Goal: Answer question/provide support

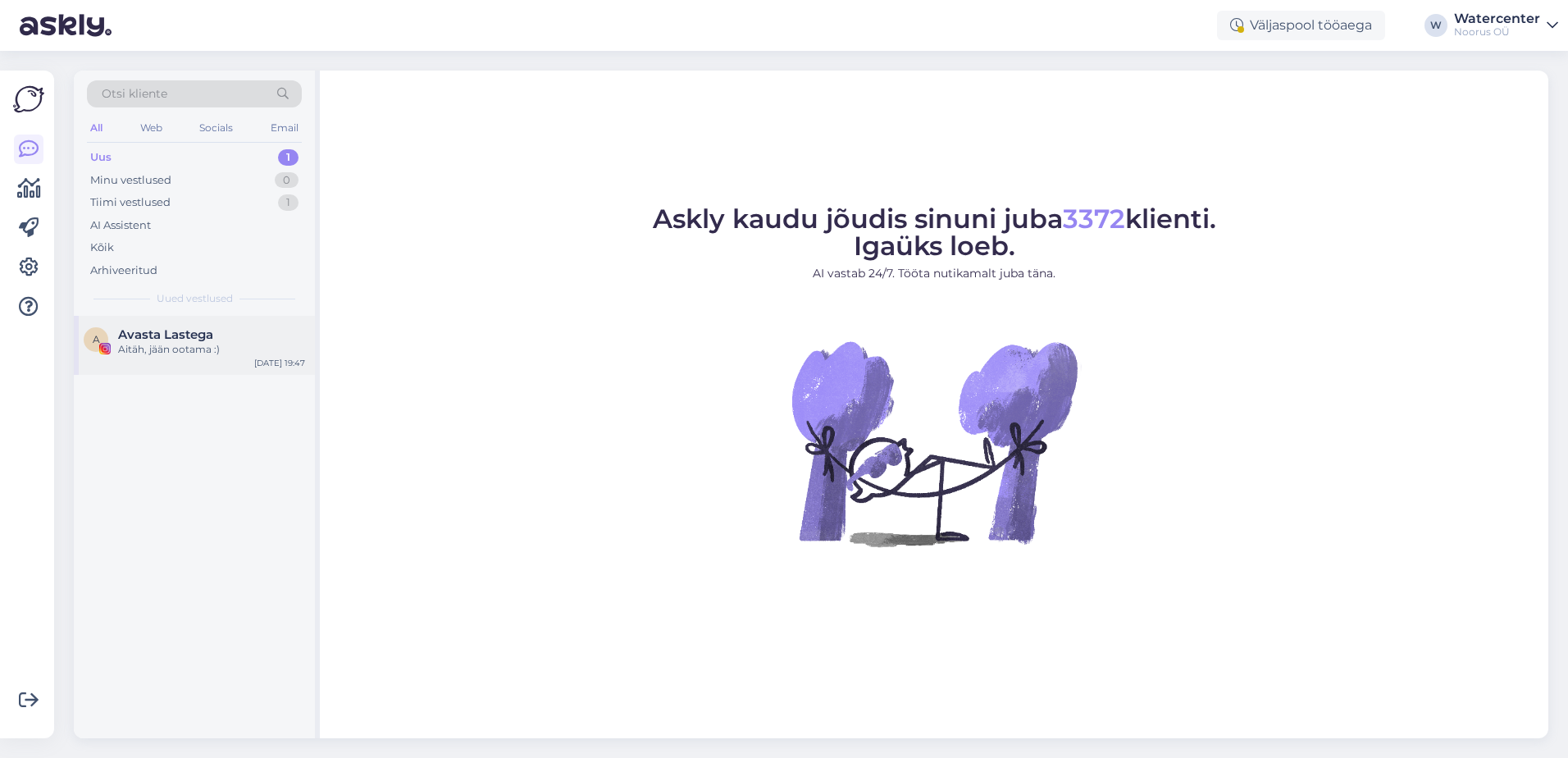
click at [183, 342] on div "Aitäh, jään ootama :)" at bounding box center [211, 350] width 187 height 15
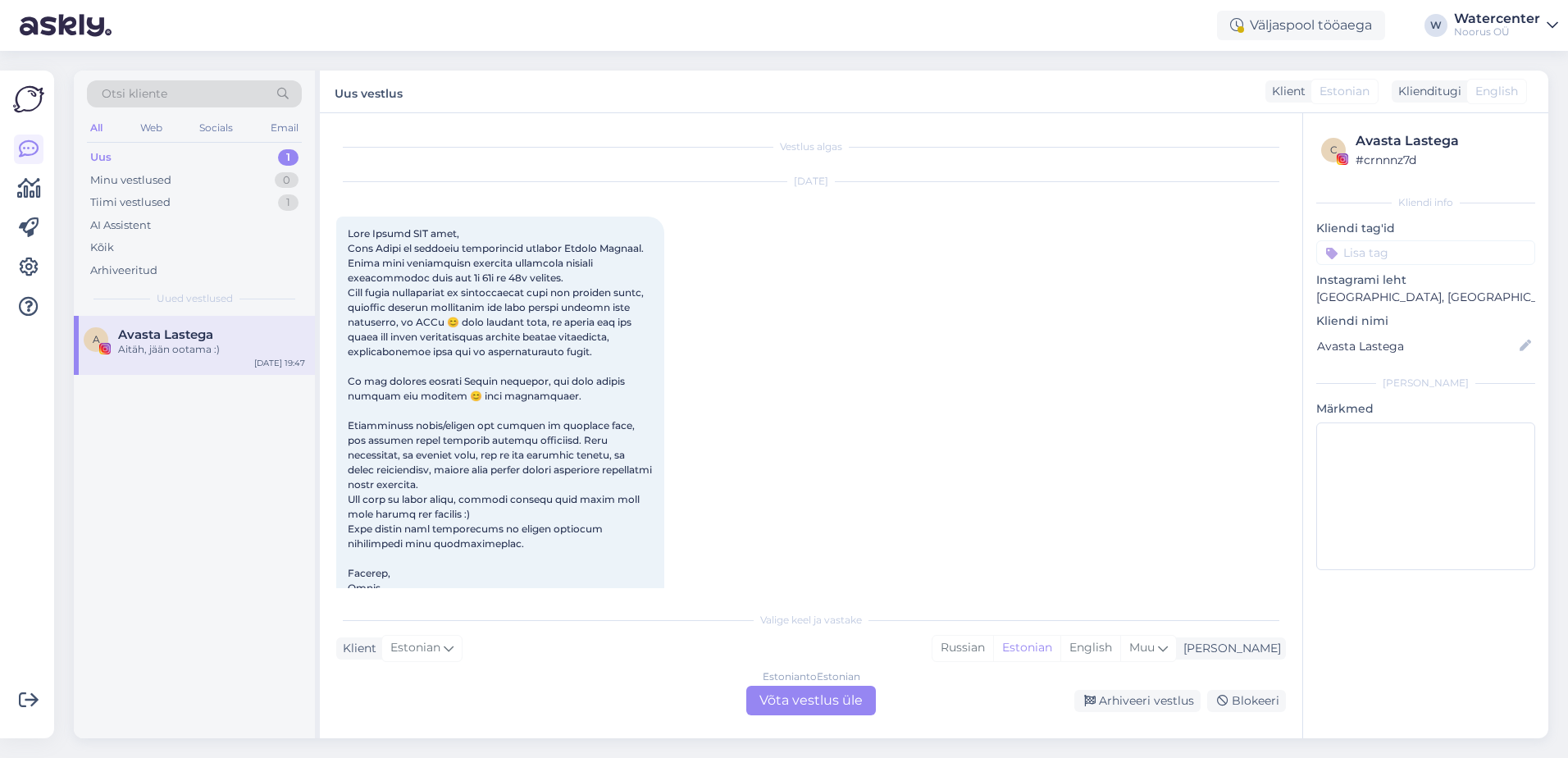
scroll to position [277, 0]
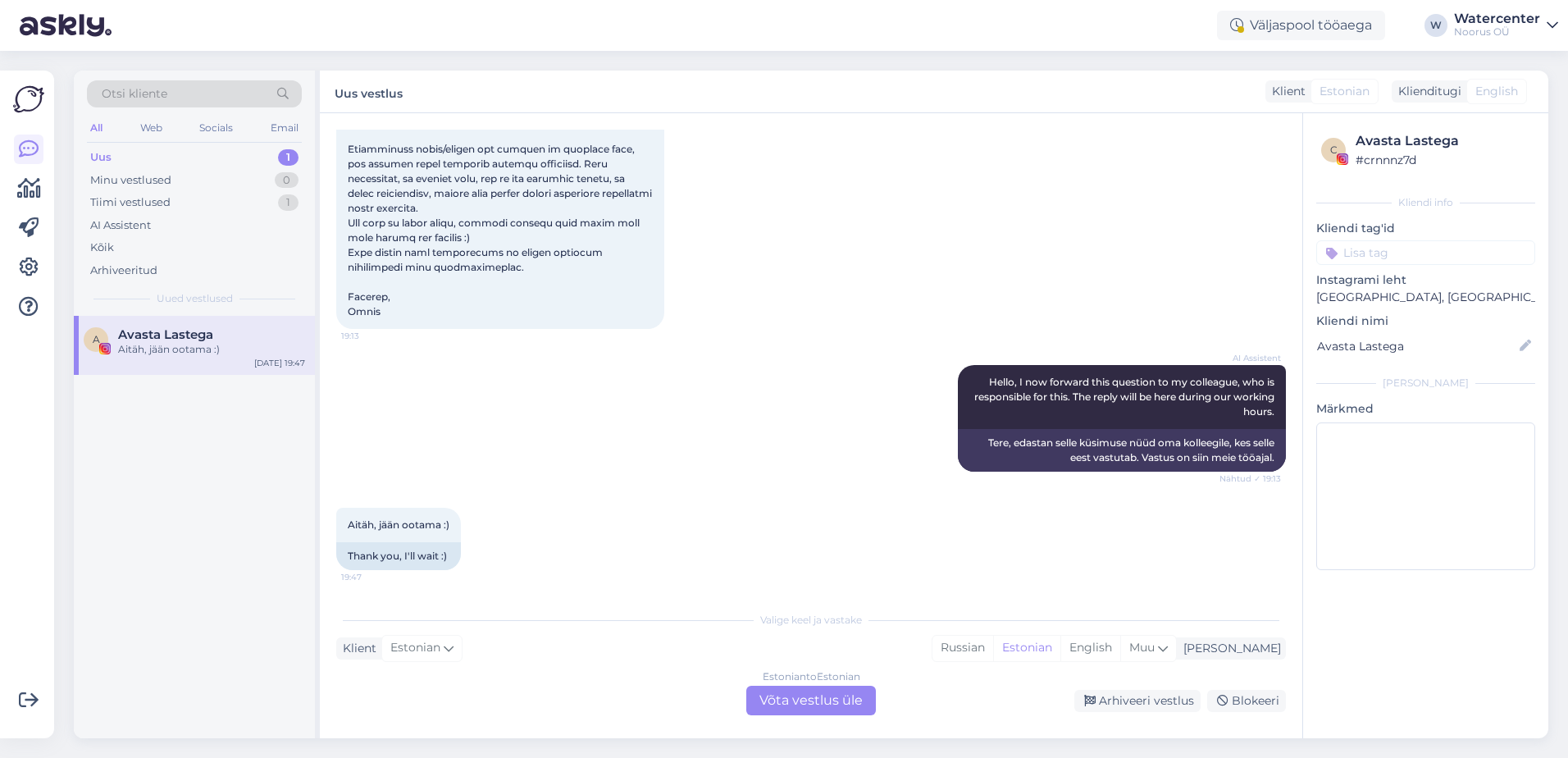
click at [202, 153] on div "Uus 1" at bounding box center [194, 158] width 215 height 23
click at [253, 197] on div "Tiimi vestlused 1" at bounding box center [194, 203] width 215 height 23
click at [253, 343] on div "I will forward this question to my colleague, who is responsible for this. The …" at bounding box center [211, 356] width 187 height 29
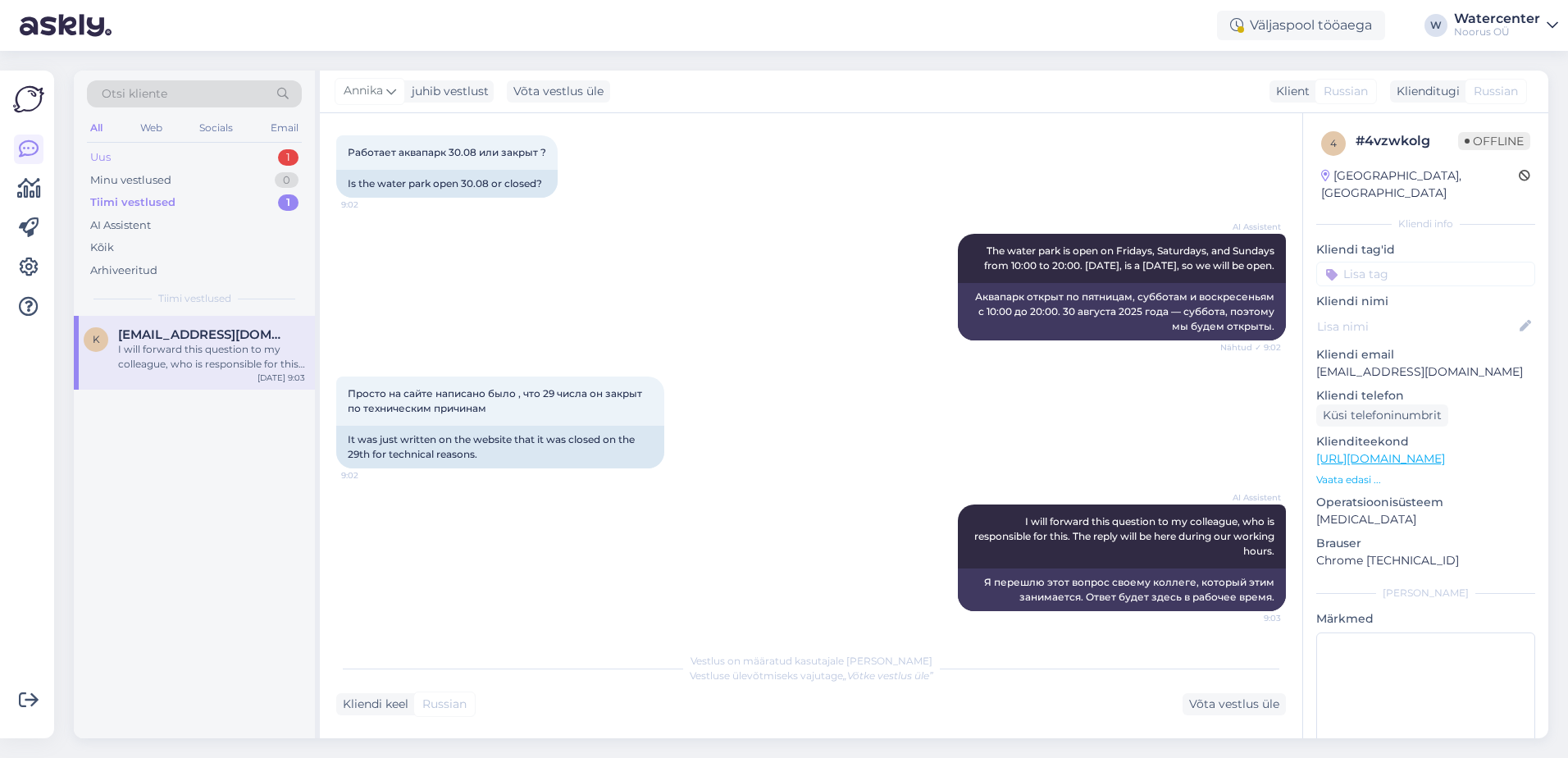
click at [208, 162] on div "Uus 1" at bounding box center [194, 158] width 215 height 23
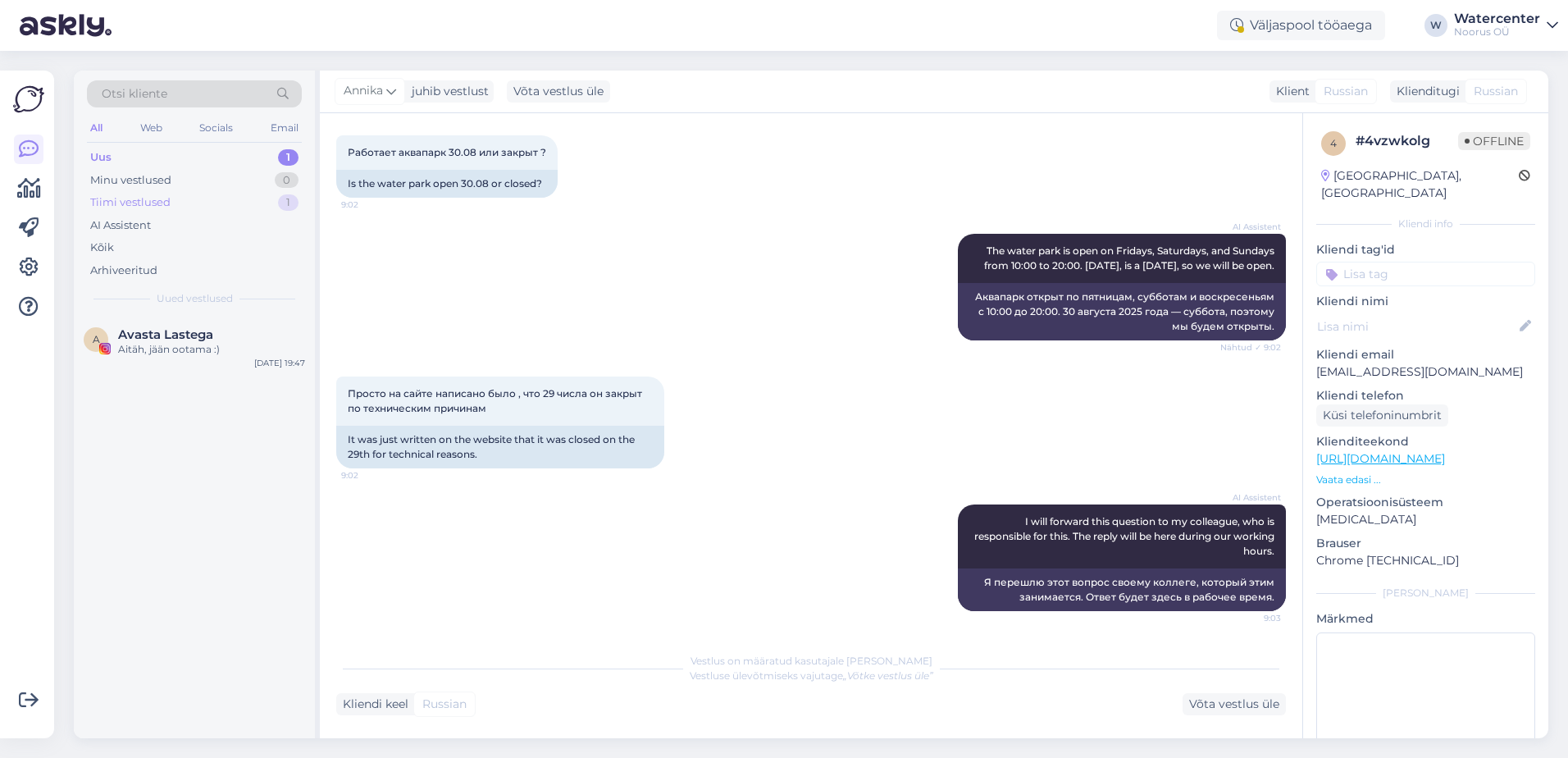
click at [236, 205] on div "Tiimi vestlused 1" at bounding box center [194, 203] width 215 height 23
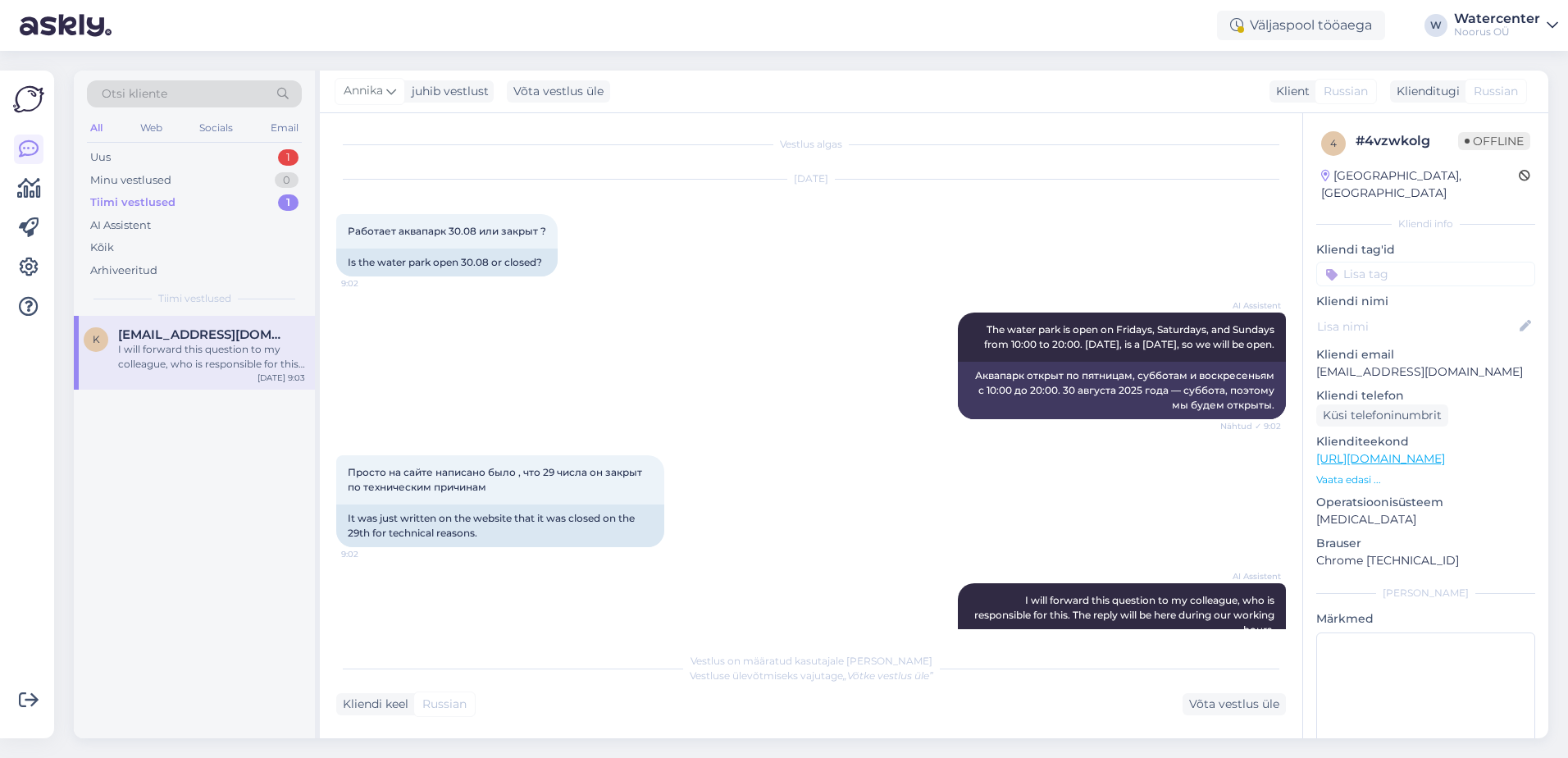
scroll to position [0, 0]
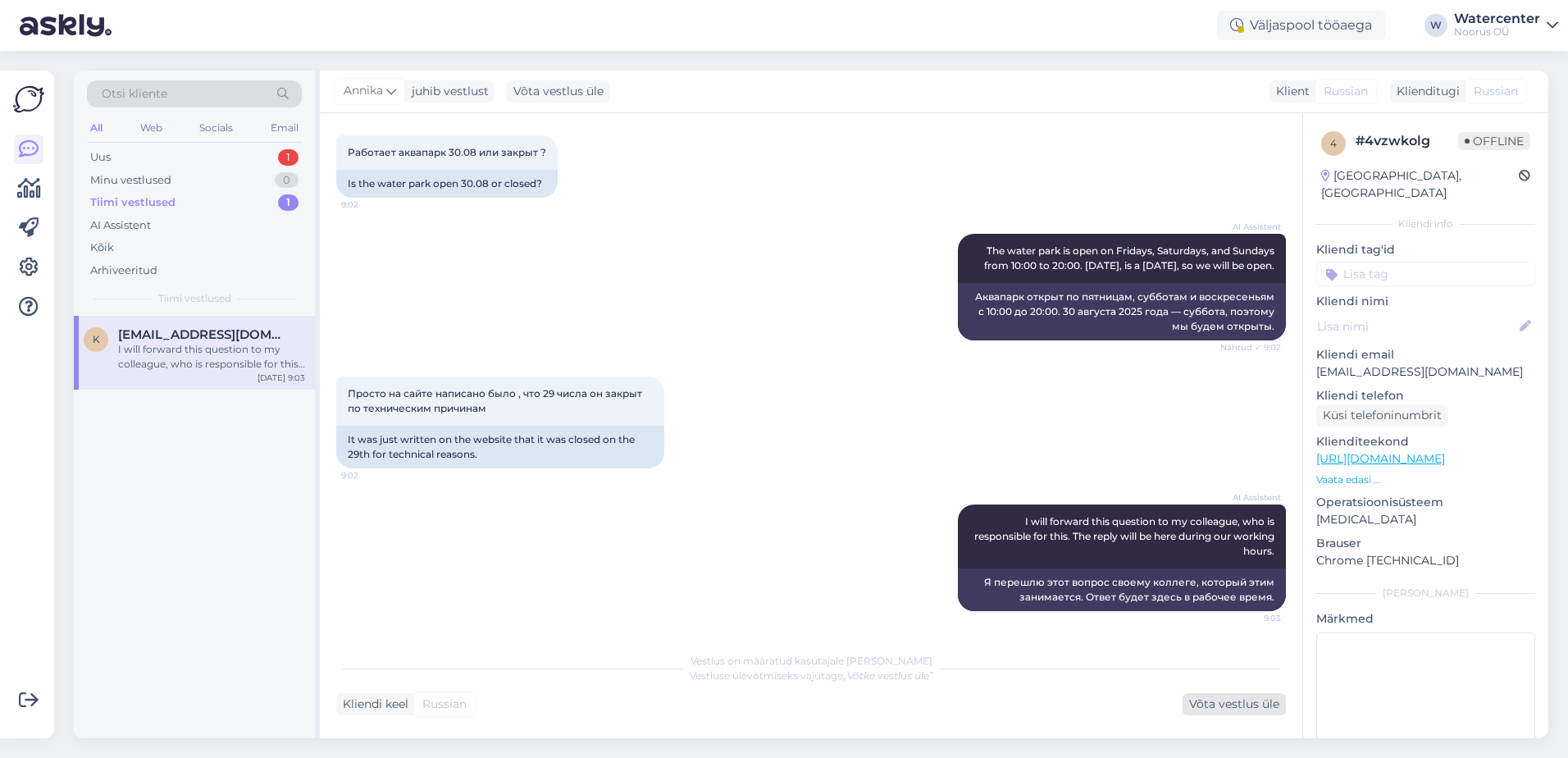
click at [1206, 706] on div "Võta vestlus üle" at bounding box center [1235, 705] width 103 height 23
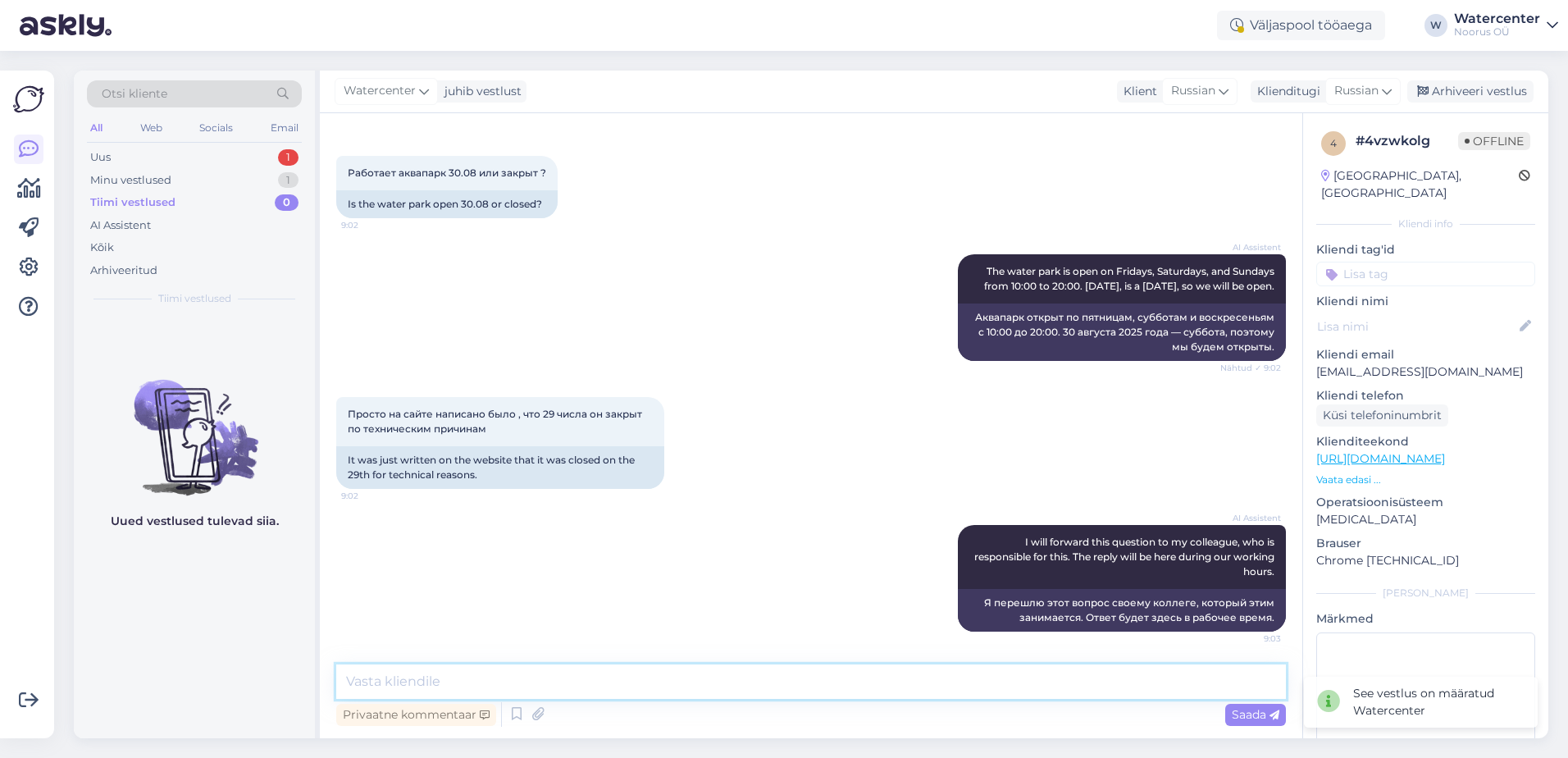
click at [675, 688] on textarea at bounding box center [811, 681] width 950 height 35
type textarea "Добрый день! Аквапарк 30.08 открыт с 10:00-20:00."
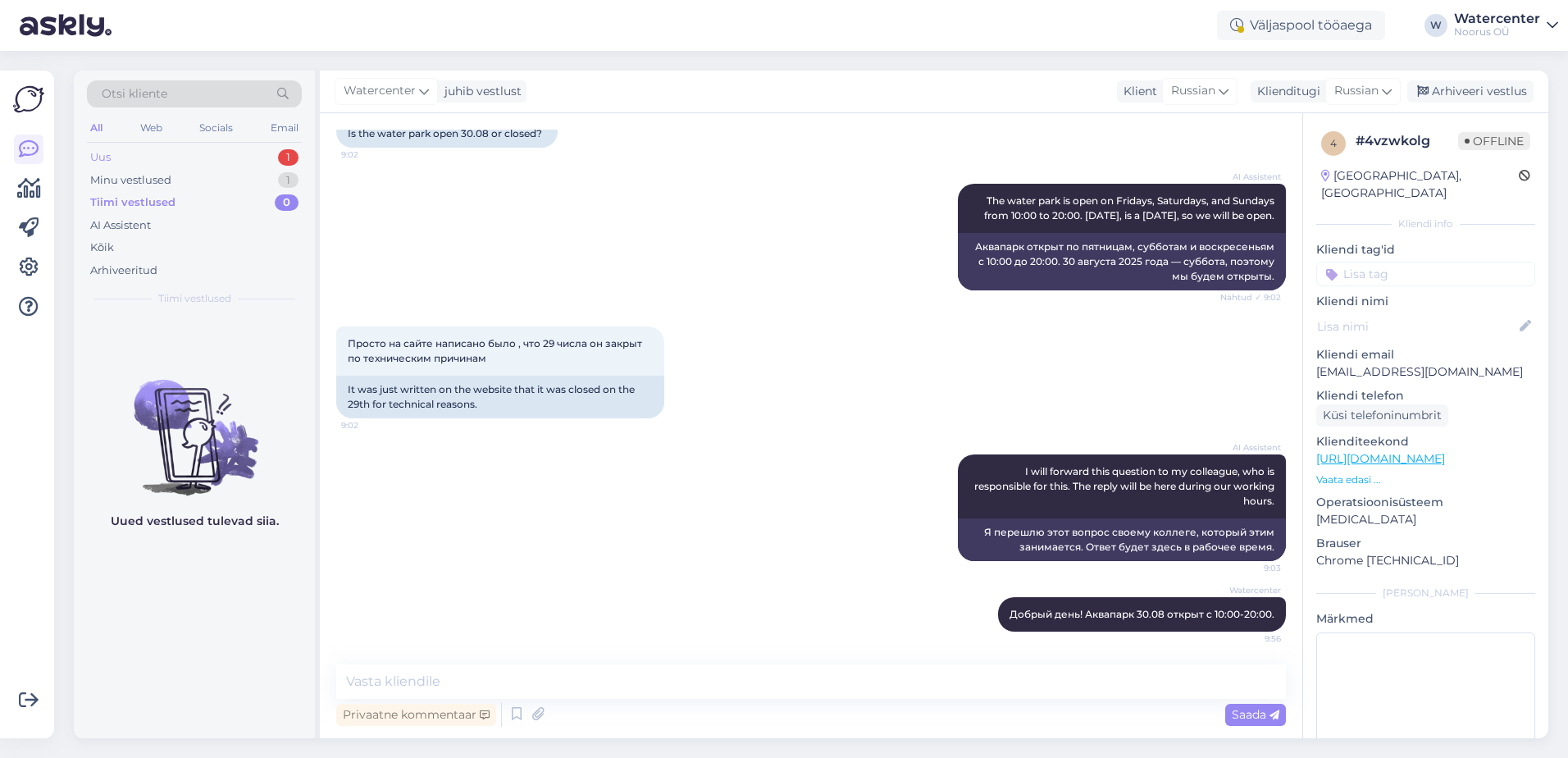
click at [161, 146] on div "Uus 1" at bounding box center [194, 158] width 215 height 23
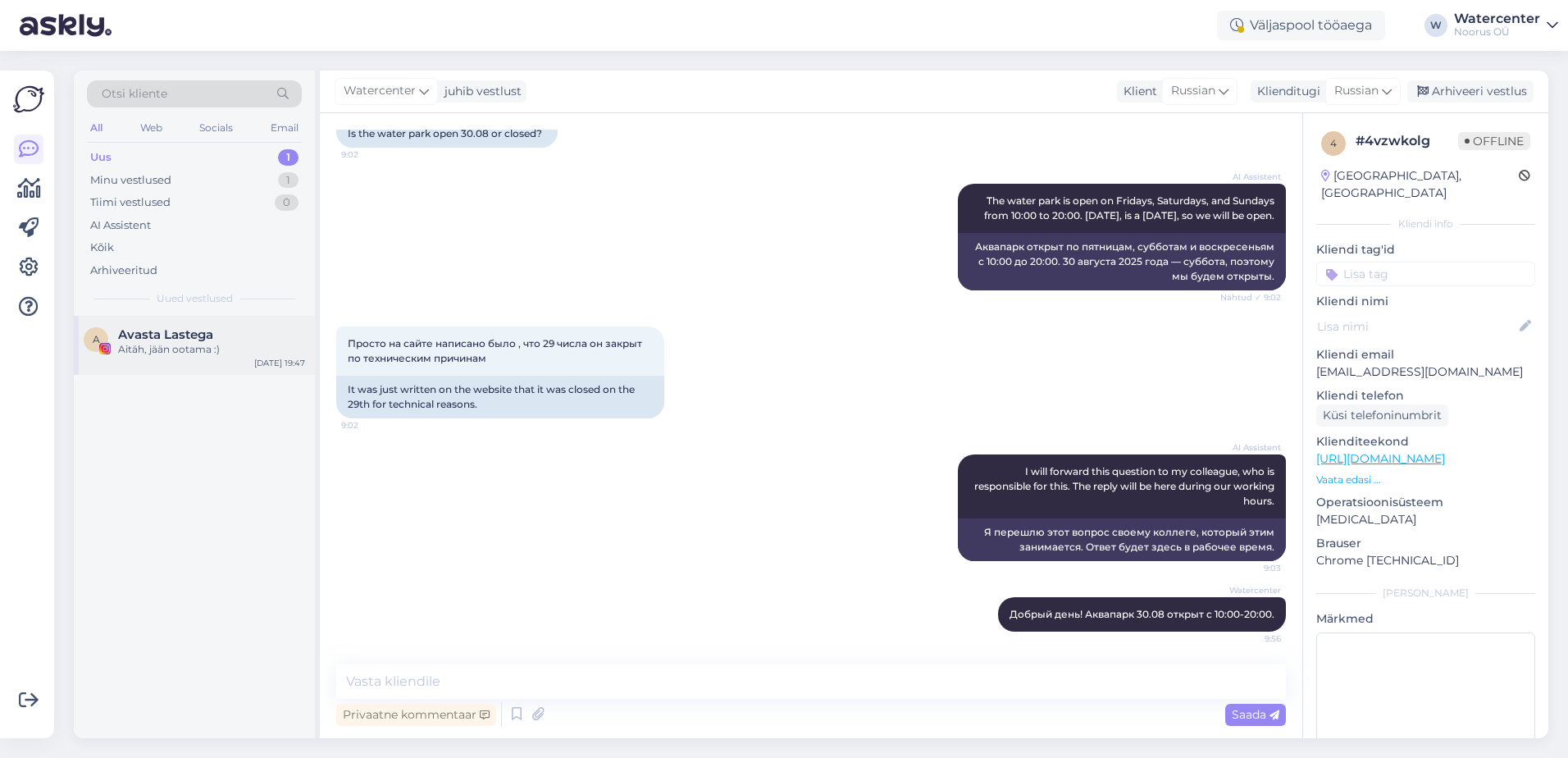
click at [188, 339] on span "Avasta Lastega" at bounding box center [165, 335] width 95 height 15
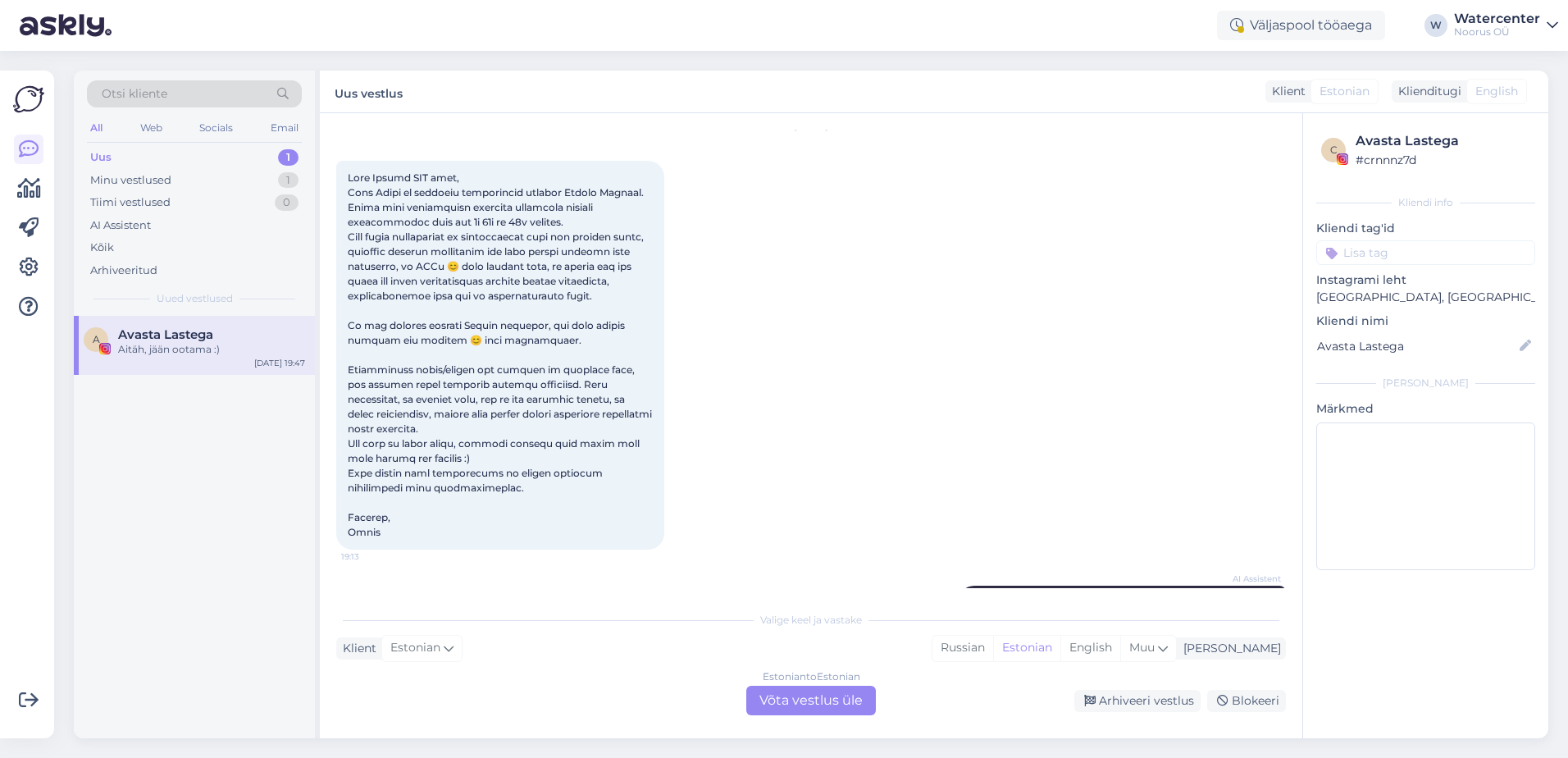
scroll to position [82, 0]
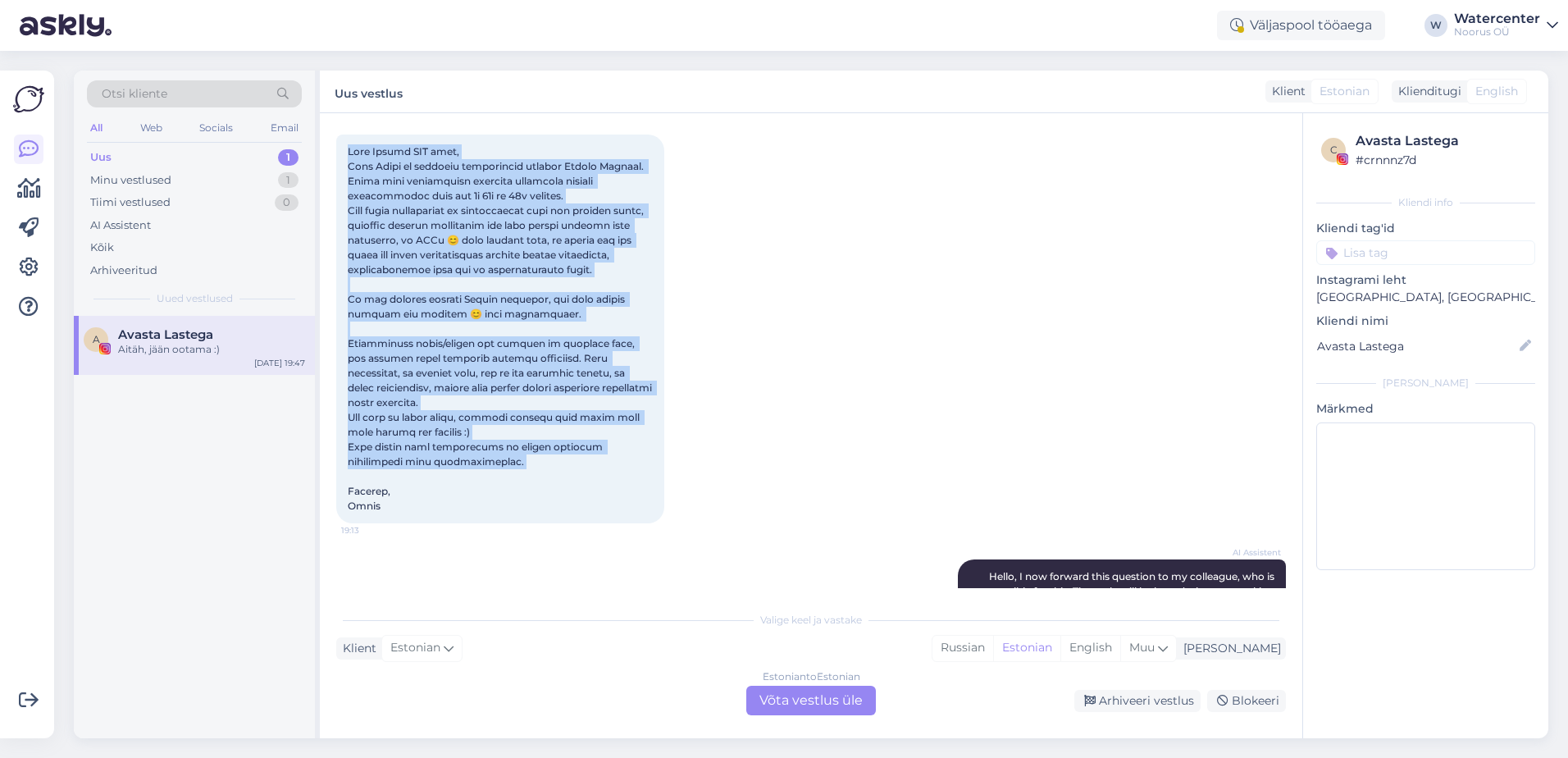
drag, startPoint x: 345, startPoint y: 146, endPoint x: 480, endPoint y: 461, distance: 342.7
click at [480, 461] on div "19:13" at bounding box center [500, 328] width 328 height 388
copy span "Tere Noorus SPA tiim, [PERSON_NAME] ja tegutsen instagramis kontoga [PERSON_NAM…"
click at [896, 342] on div "[DATE] 19:13" at bounding box center [811, 311] width 950 height 460
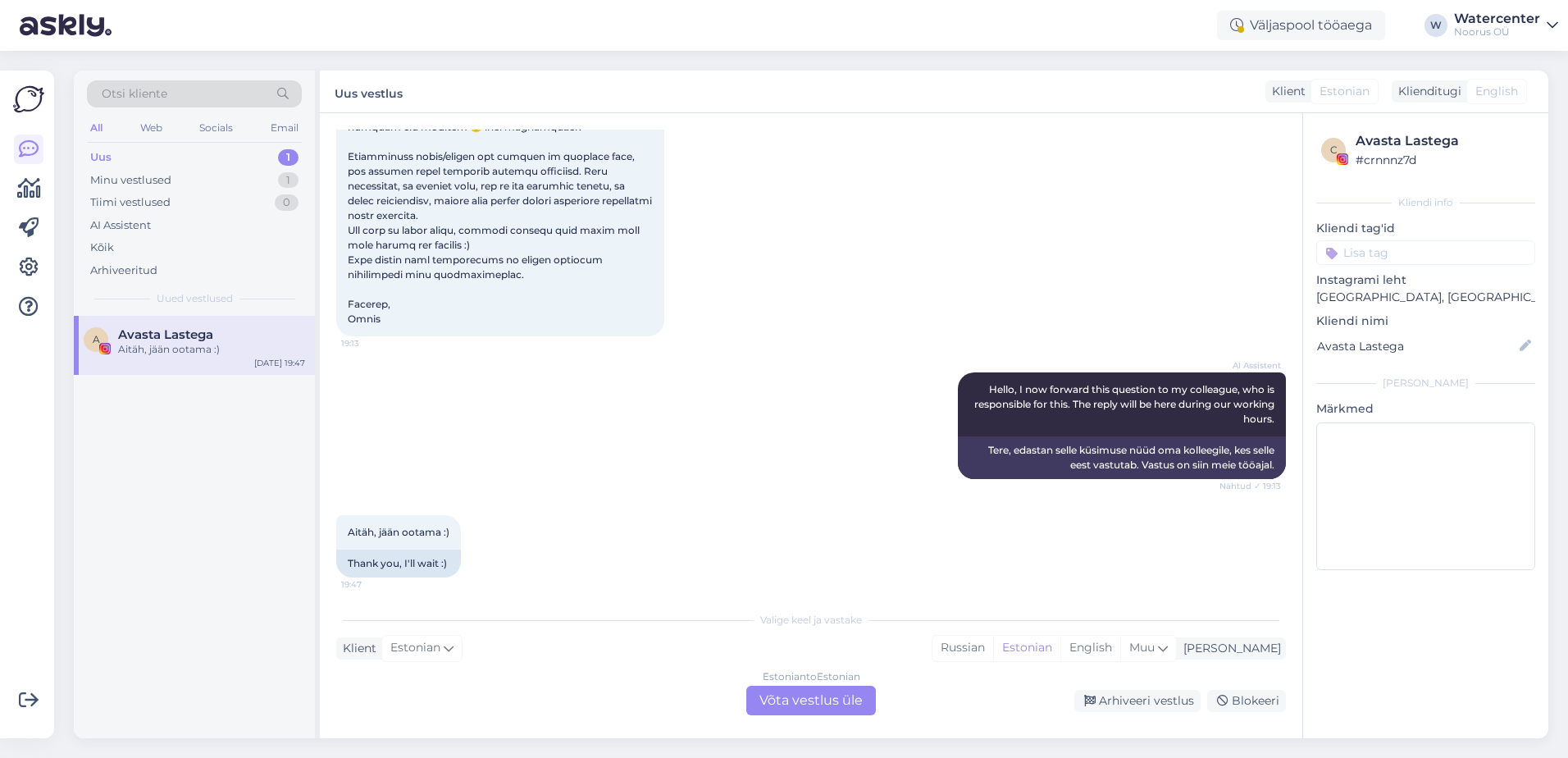
scroll to position [277, 0]
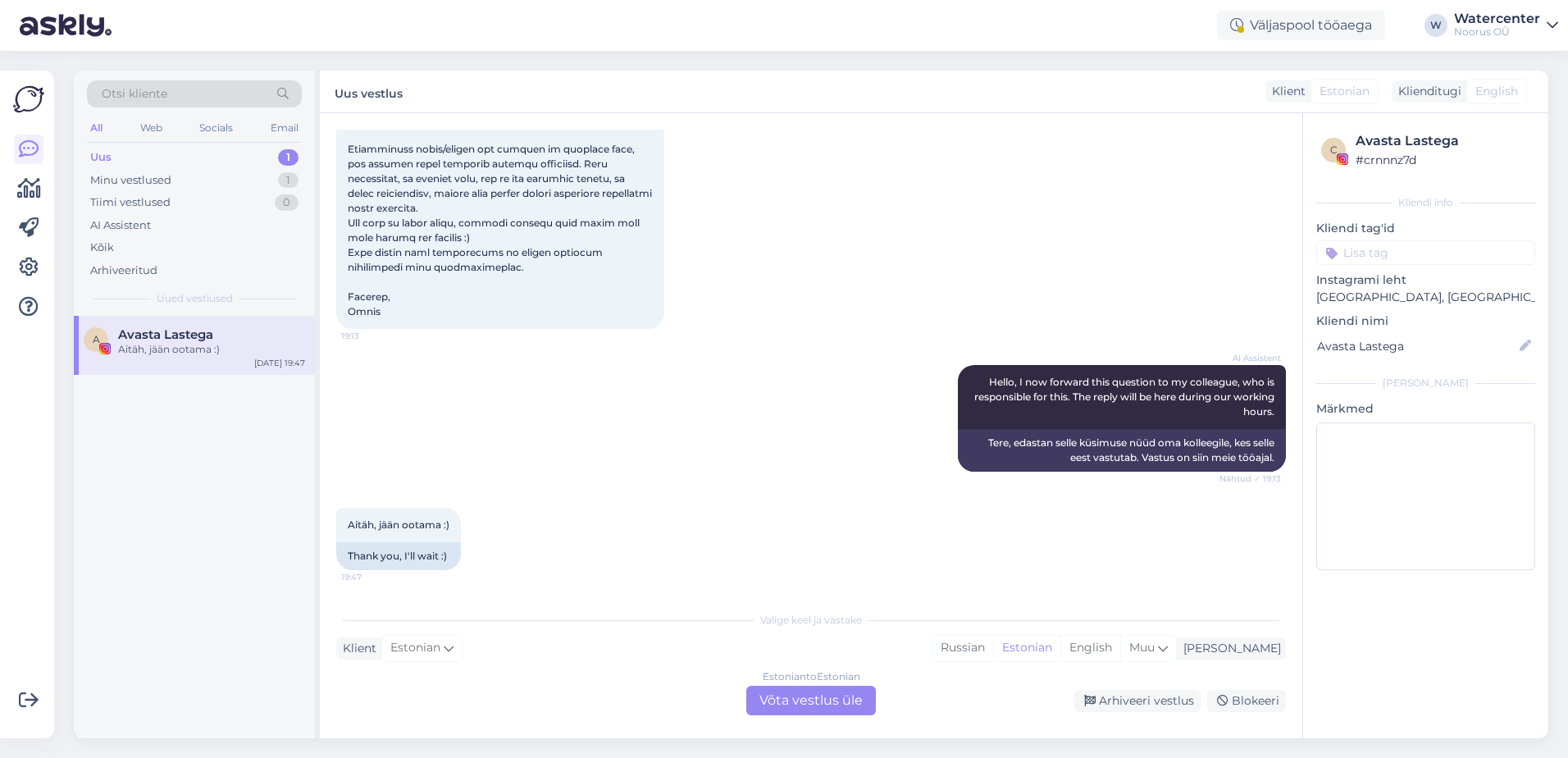
click at [796, 695] on div "Estonian to Estonian Võta vestlus üle" at bounding box center [811, 700] width 129 height 29
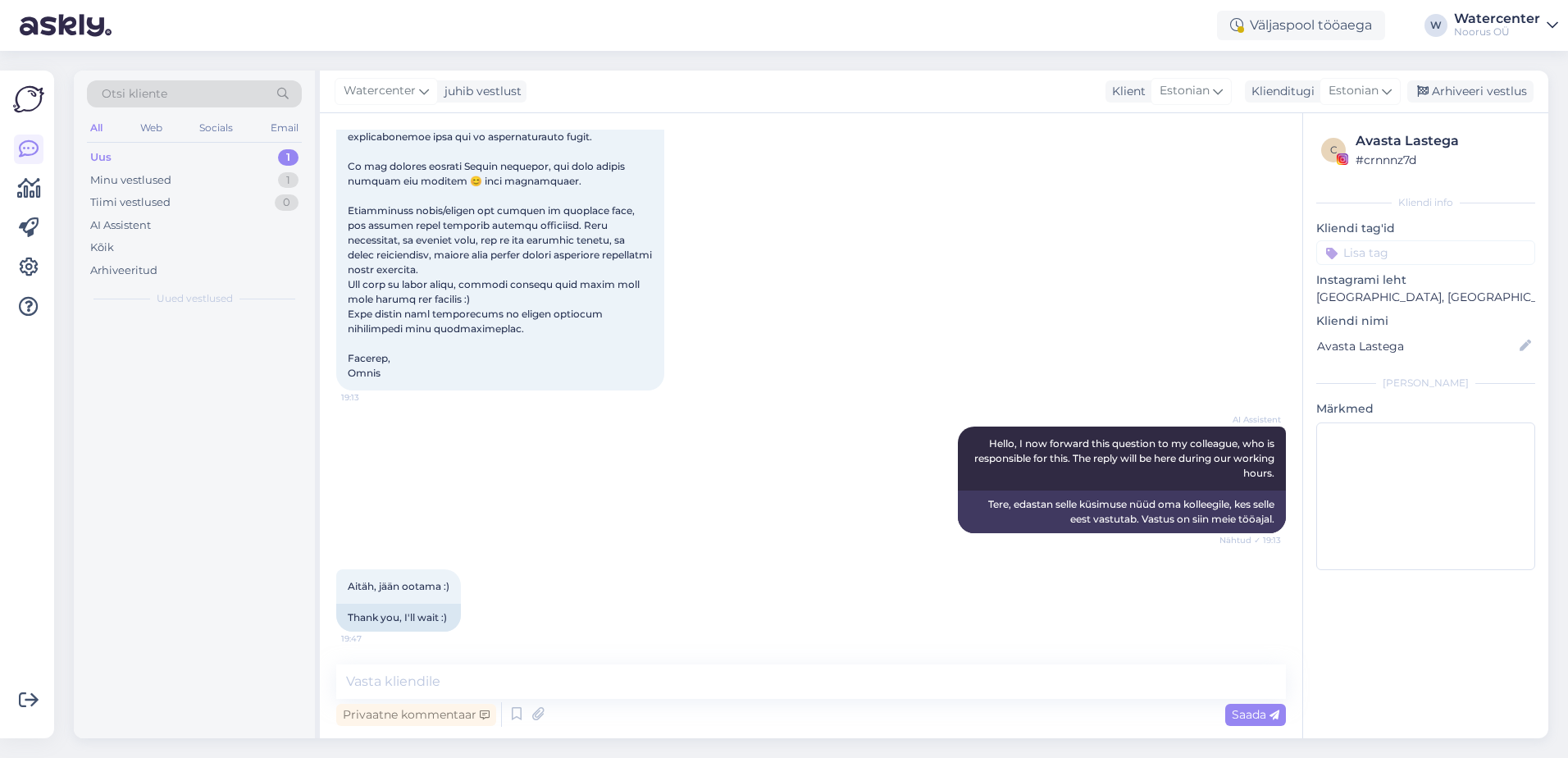
scroll to position [215, 0]
click at [425, 95] on icon at bounding box center [424, 90] width 9 height 18
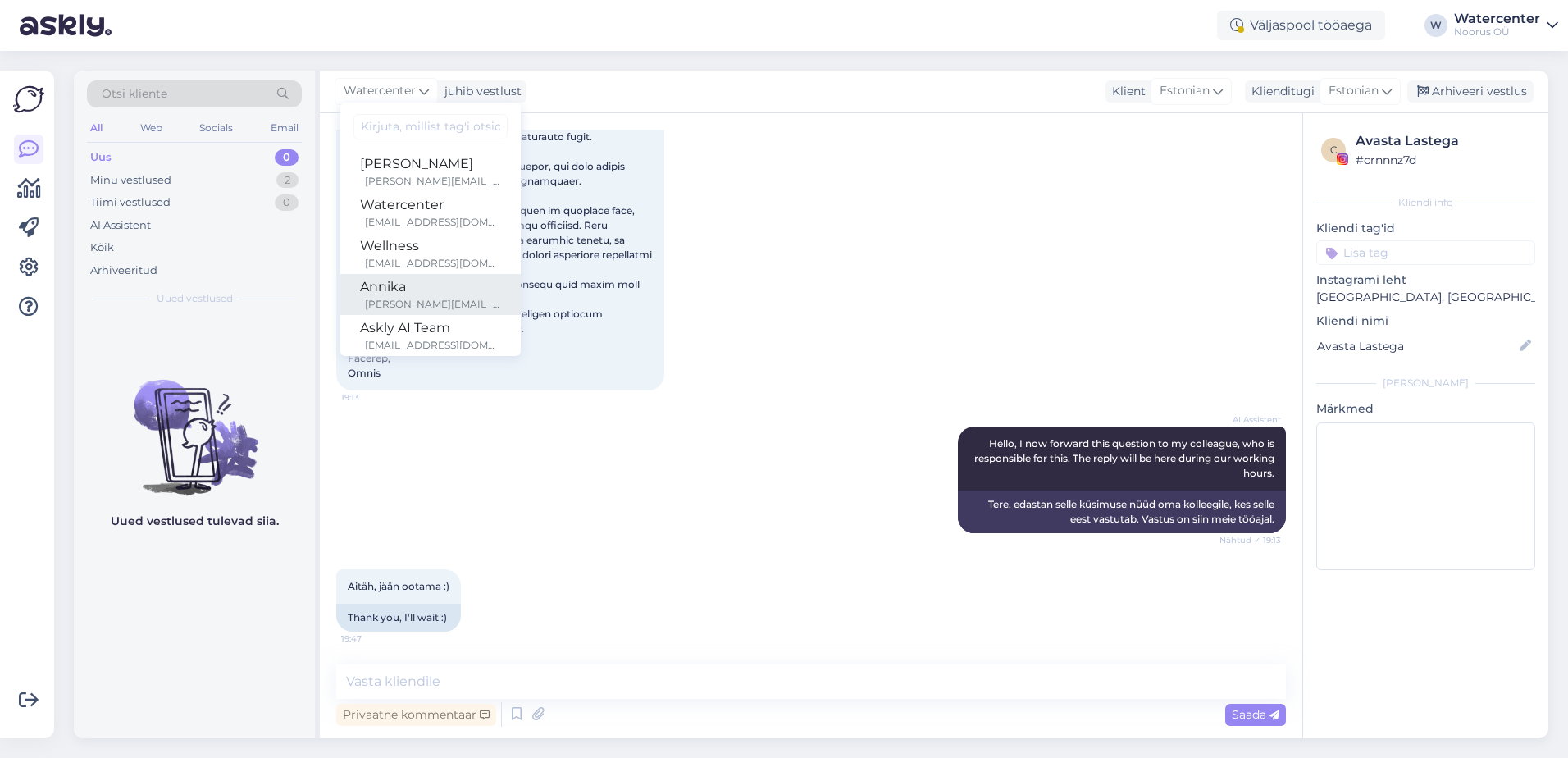
click at [414, 298] on div "[PERSON_NAME][EMAIL_ADDRESS][DOMAIN_NAME]" at bounding box center [433, 304] width 136 height 15
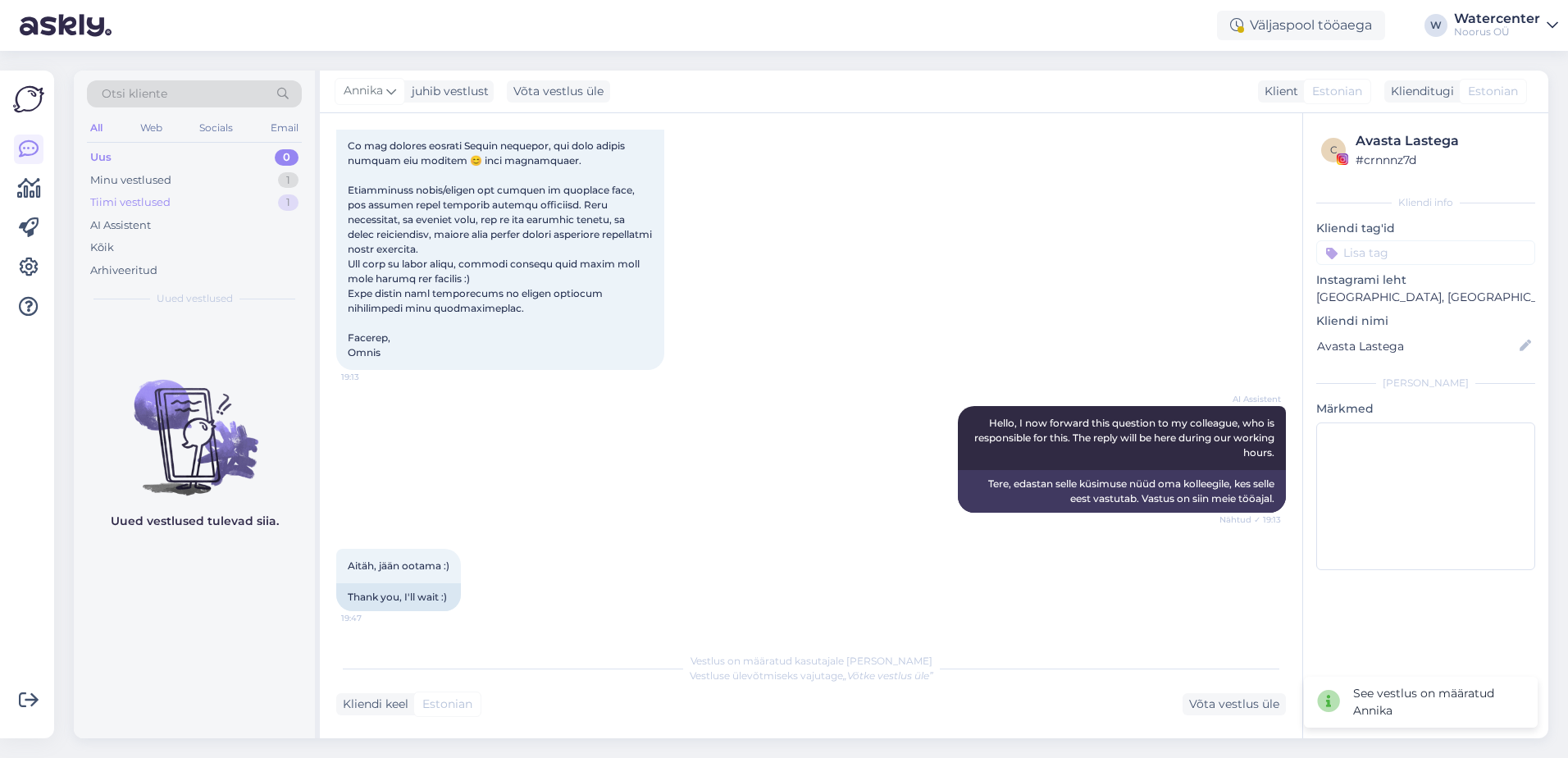
click at [197, 205] on div "Tiimi vestlused 1" at bounding box center [194, 203] width 215 height 23
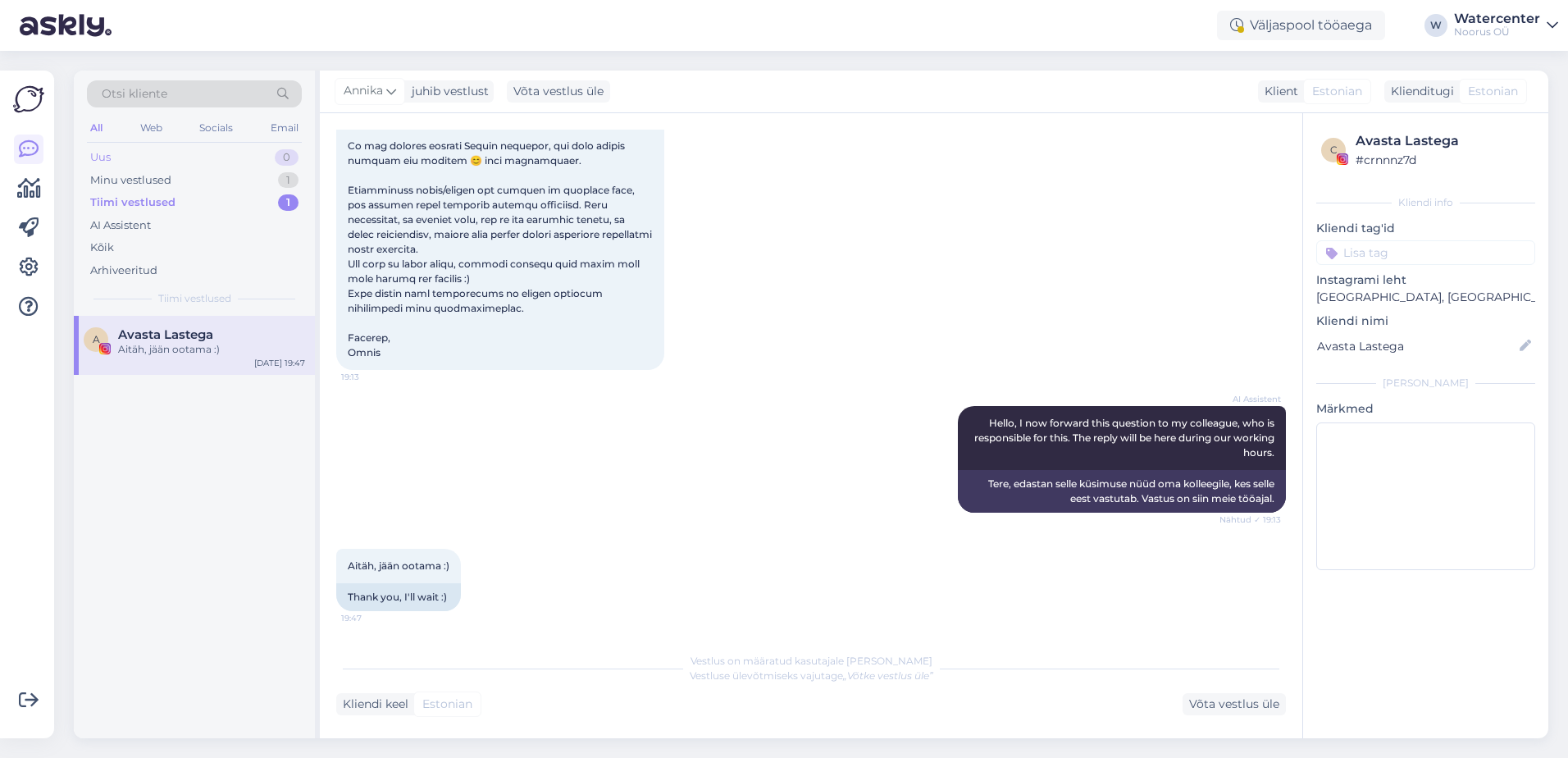
click at [227, 149] on div "Uus 0" at bounding box center [194, 158] width 215 height 23
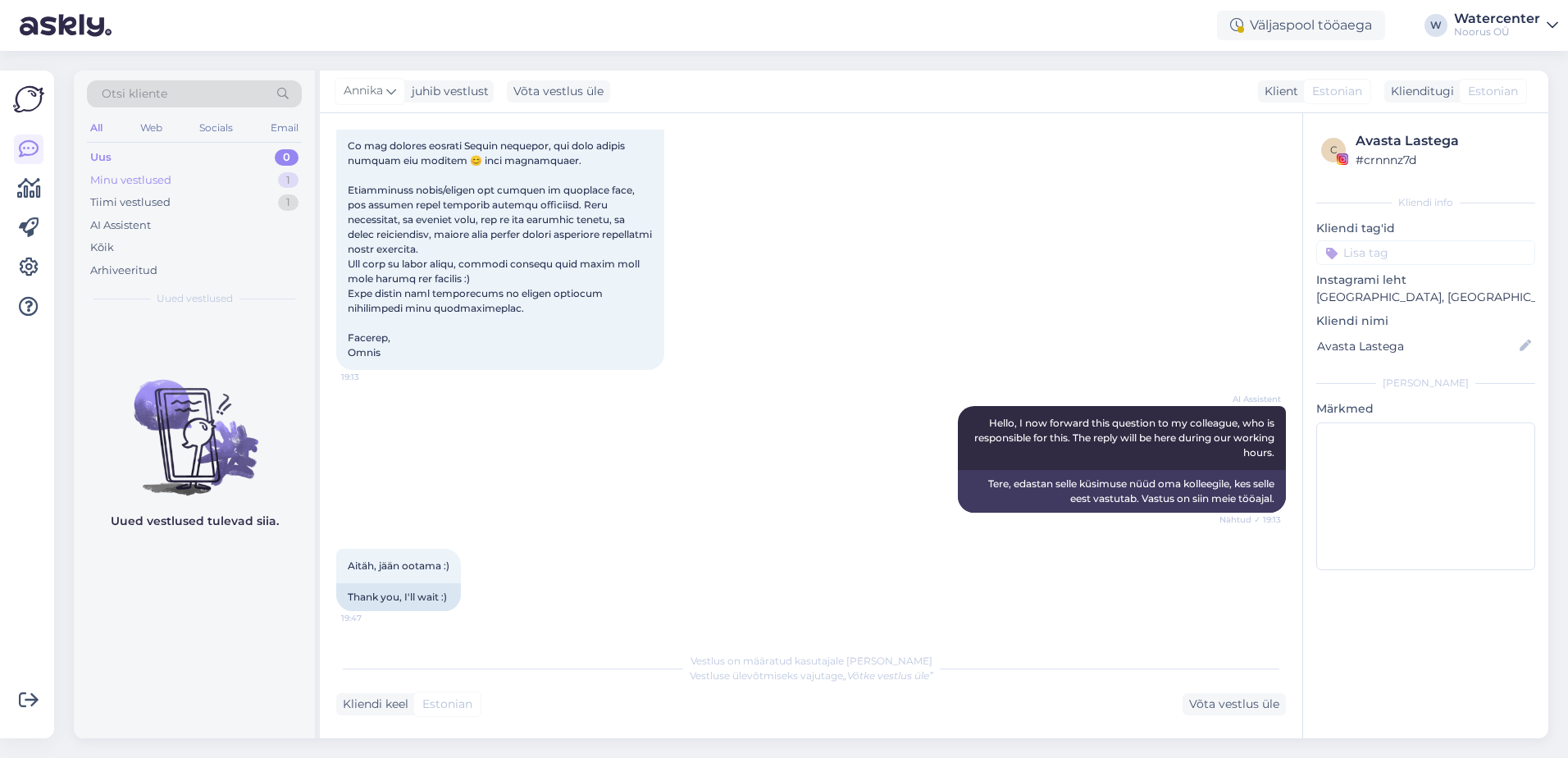
click at [236, 182] on div "Minu vestlused 1" at bounding box center [194, 180] width 215 height 23
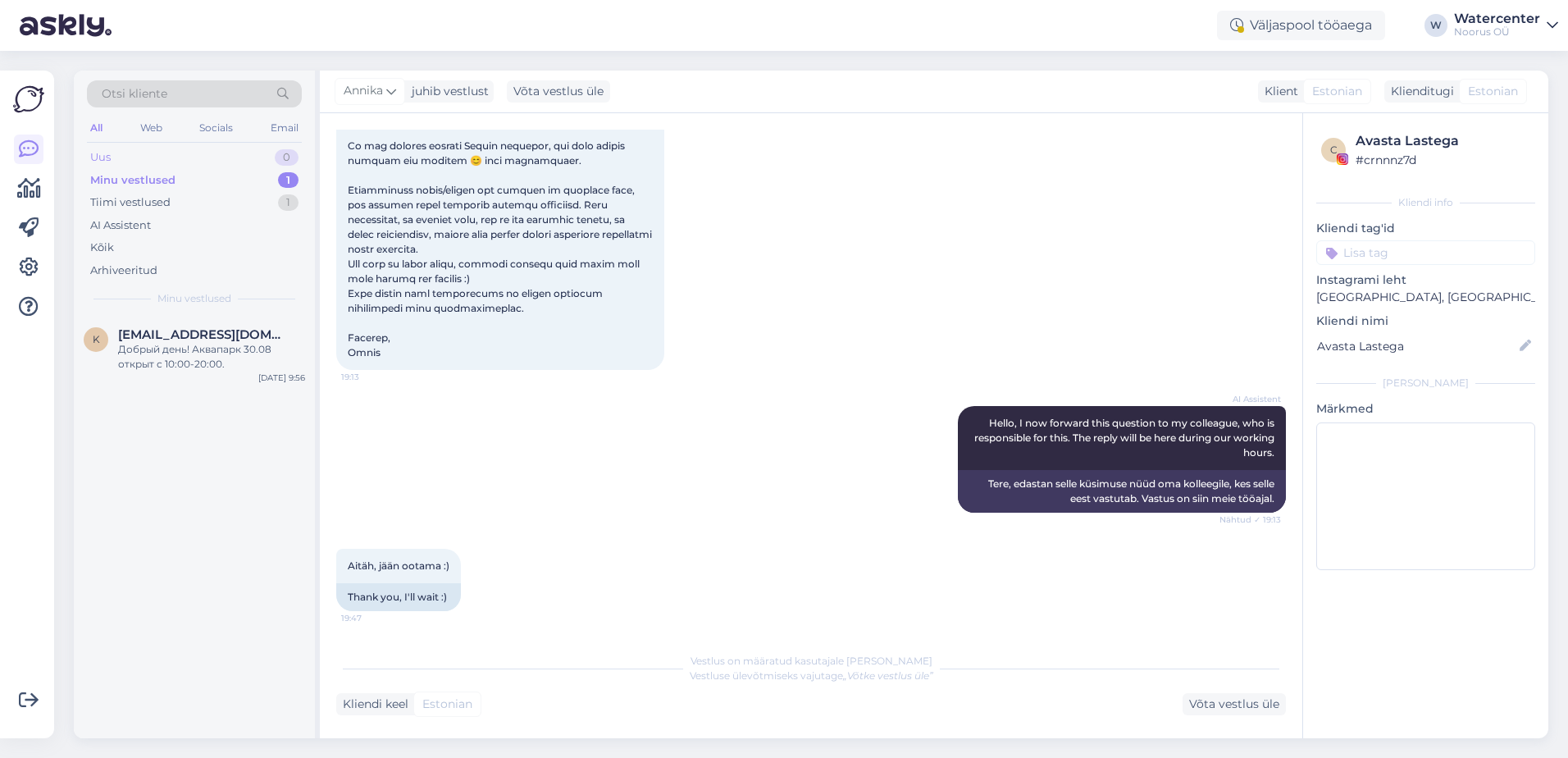
click at [251, 165] on div "Uus 0" at bounding box center [194, 158] width 215 height 23
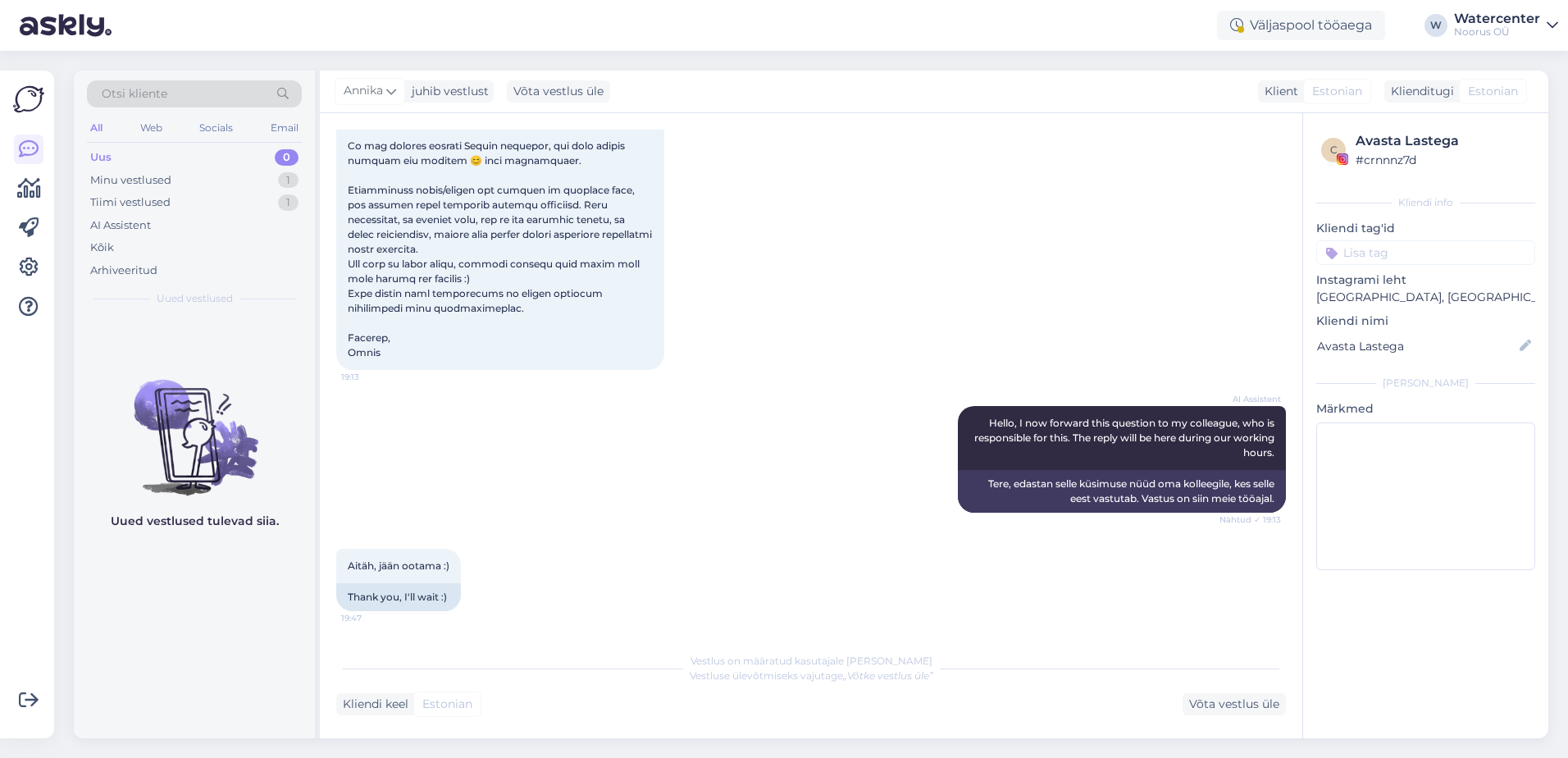
click at [246, 160] on div "Uus 0" at bounding box center [194, 158] width 215 height 23
